Goal: Information Seeking & Learning: Check status

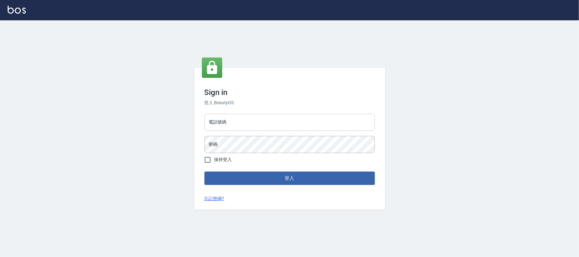
click at [264, 123] on input "電話號碼" at bounding box center [289, 122] width 170 height 17
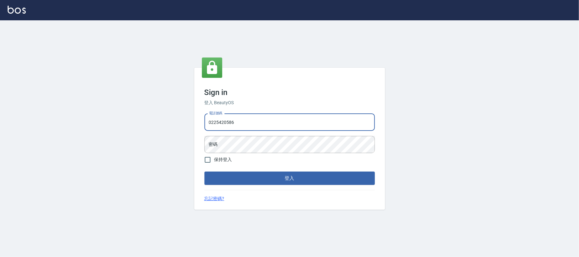
type input "0225420586"
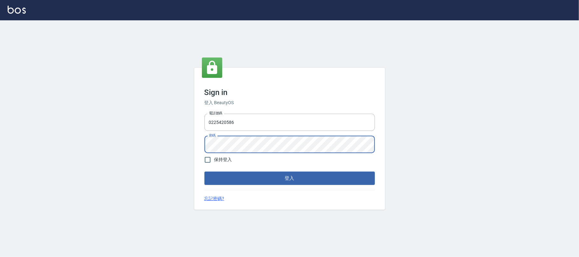
click at [204, 172] on button "登入" at bounding box center [289, 178] width 170 height 13
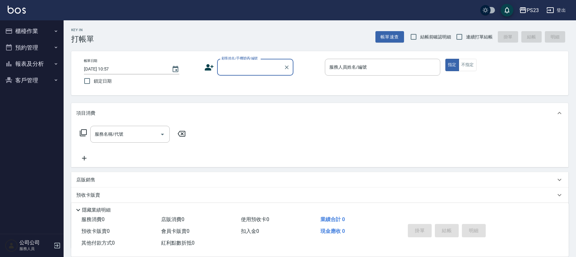
click at [43, 29] on button "櫃檯作業" at bounding box center [32, 31] width 58 height 17
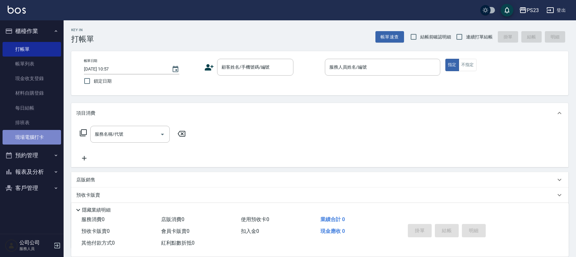
click at [55, 131] on link "現場電腦打卡" at bounding box center [32, 137] width 58 height 15
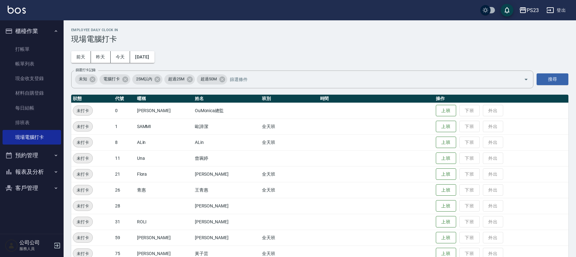
scroll to position [44, 0]
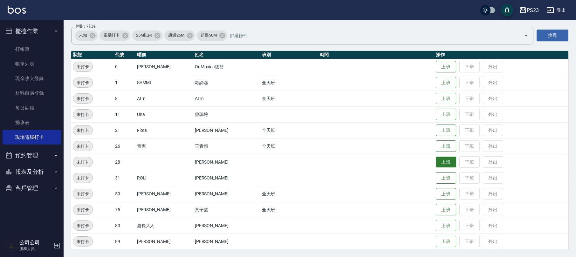
click at [436, 163] on button "上班" at bounding box center [446, 162] width 20 height 11
click at [440, 97] on button "上班" at bounding box center [446, 98] width 20 height 11
click at [442, 85] on button "上班" at bounding box center [446, 82] width 20 height 11
click at [436, 208] on button "上班" at bounding box center [446, 209] width 20 height 11
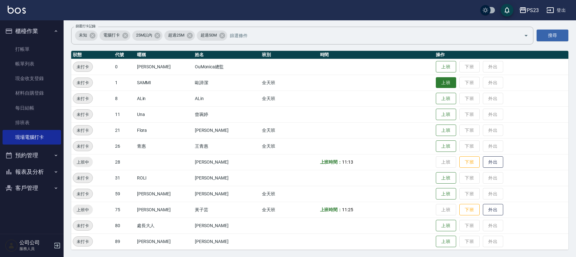
click at [442, 83] on button "上班" at bounding box center [446, 82] width 20 height 11
click at [438, 95] on button "上班" at bounding box center [446, 98] width 20 height 11
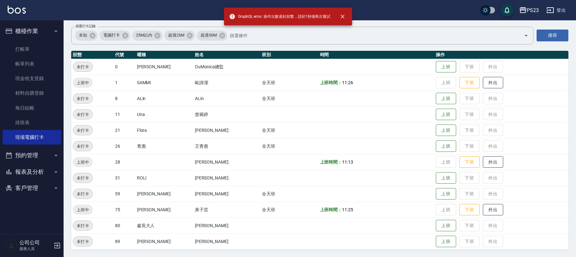
click at [449, 98] on td "上班 下班 外出" at bounding box center [501, 99] width 134 height 16
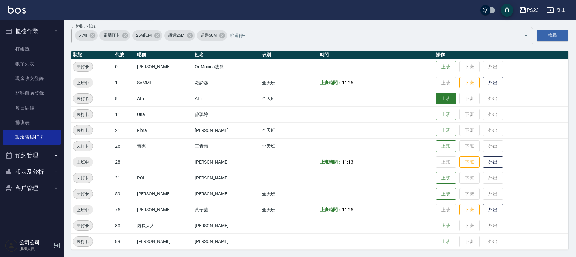
click at [437, 98] on button "上班" at bounding box center [446, 98] width 20 height 11
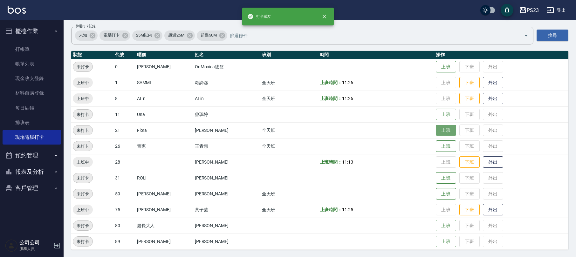
click at [436, 134] on button "上班" at bounding box center [446, 130] width 20 height 11
click at [437, 146] on button "上班" at bounding box center [446, 146] width 20 height 11
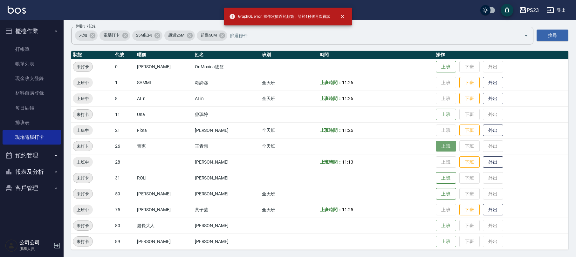
click at [439, 143] on button "上班" at bounding box center [446, 146] width 20 height 11
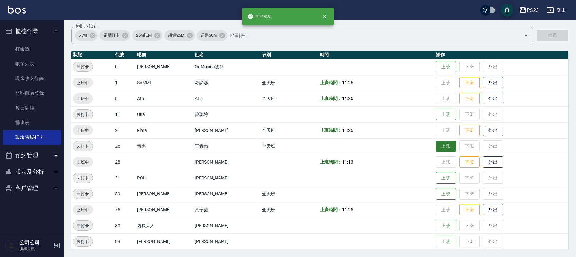
click at [439, 143] on td "上班 下班 外出" at bounding box center [501, 146] width 134 height 16
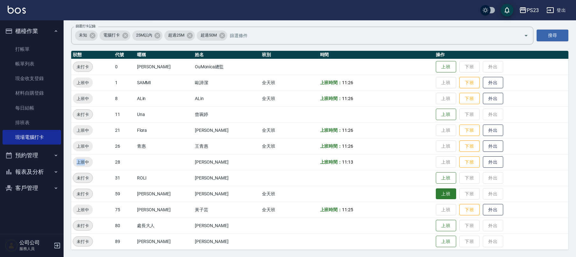
click at [437, 196] on button "上班" at bounding box center [446, 193] width 20 height 11
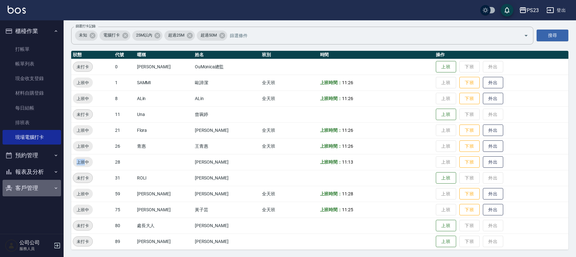
click at [33, 188] on button "客戶管理" at bounding box center [32, 188] width 58 height 17
click at [560, 10] on button "登出" at bounding box center [556, 10] width 24 height 12
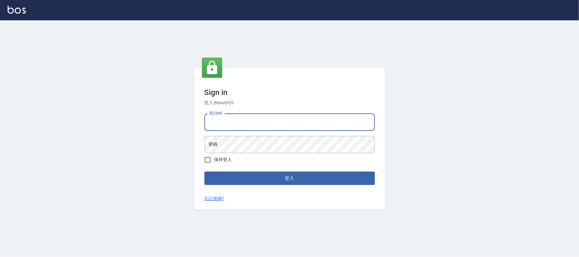
click at [267, 125] on input "電話號碼" at bounding box center [289, 122] width 170 height 17
type input "0931315450"
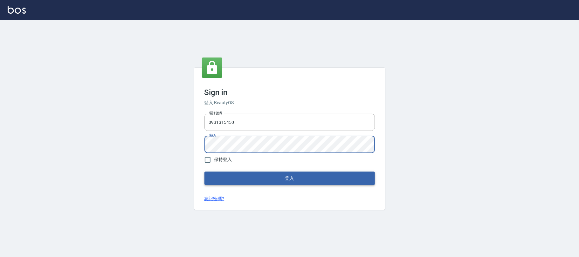
click at [273, 180] on button "登入" at bounding box center [289, 178] width 170 height 13
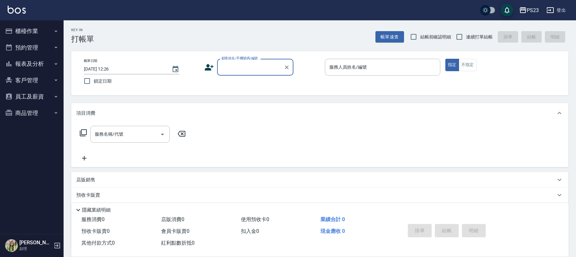
click at [548, 12] on icon "button" at bounding box center [550, 10] width 8 height 8
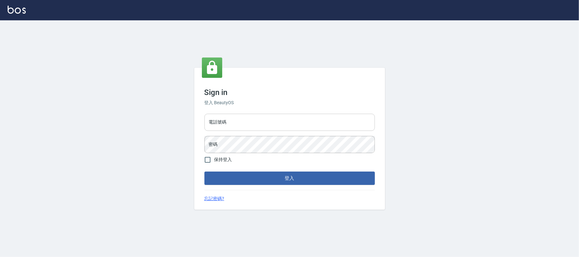
click at [285, 123] on input "電話號碼" at bounding box center [289, 122] width 170 height 17
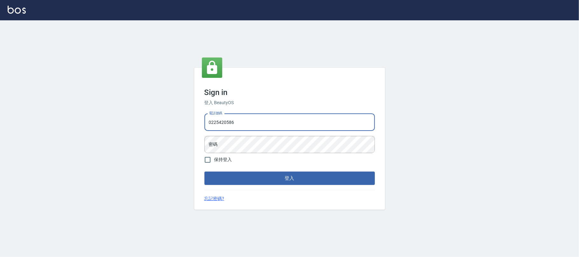
type input "0225420586"
click at [204, 172] on button "登入" at bounding box center [289, 178] width 170 height 13
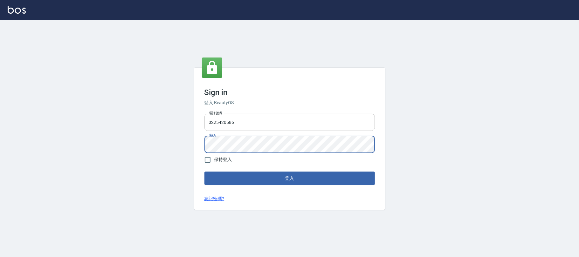
click at [204, 172] on button "登入" at bounding box center [289, 178] width 170 height 13
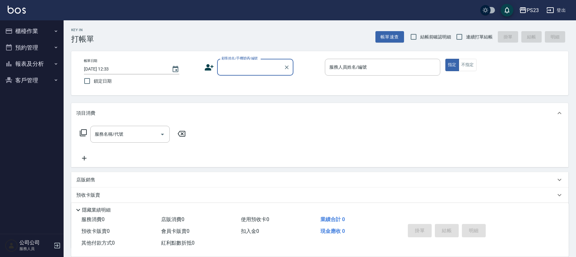
click at [34, 64] on button "報表及分析" at bounding box center [32, 64] width 58 height 17
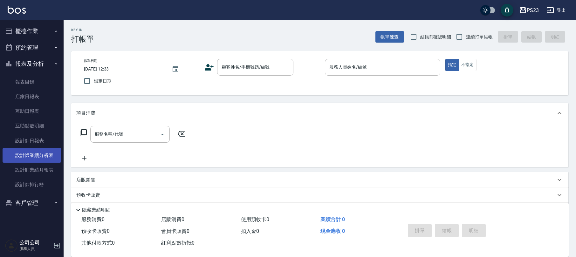
scroll to position [42, 0]
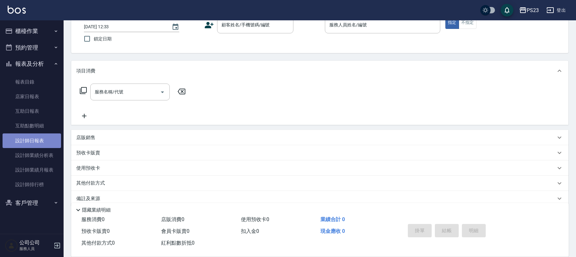
click at [42, 143] on link "設計師日報表" at bounding box center [32, 140] width 58 height 15
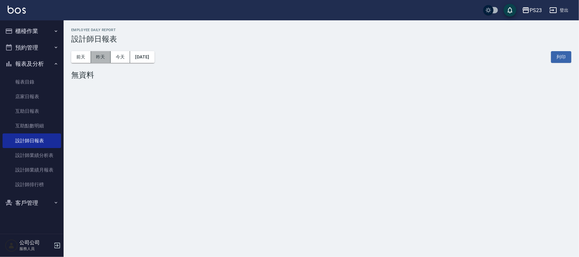
click at [97, 60] on button "昨天" at bounding box center [101, 57] width 20 height 12
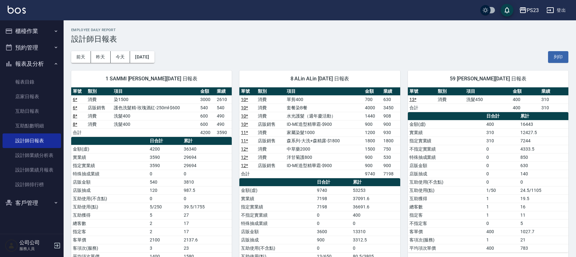
click at [313, 47] on div "[DATE] [DATE] [DATE] [DATE] 列印" at bounding box center [319, 57] width 497 height 27
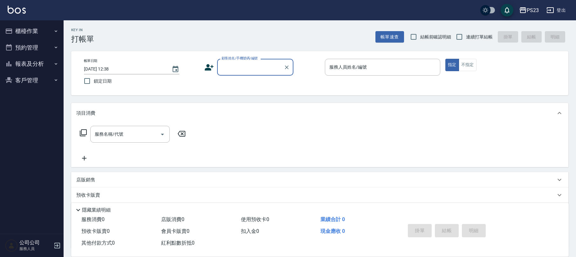
click at [53, 63] on icon "button" at bounding box center [55, 63] width 5 height 5
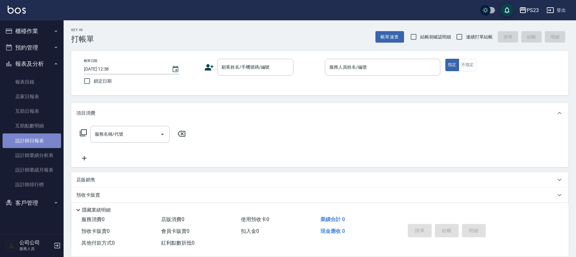
click at [32, 145] on link "設計師日報表" at bounding box center [32, 140] width 58 height 15
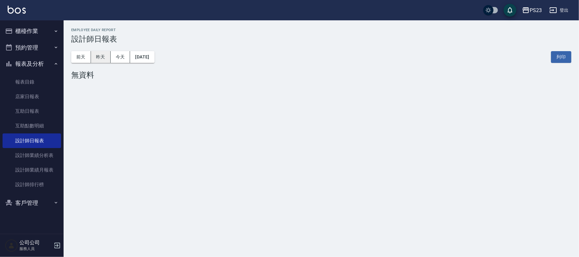
click at [106, 56] on button "昨天" at bounding box center [101, 57] width 20 height 12
